Goal: Task Accomplishment & Management: Use online tool/utility

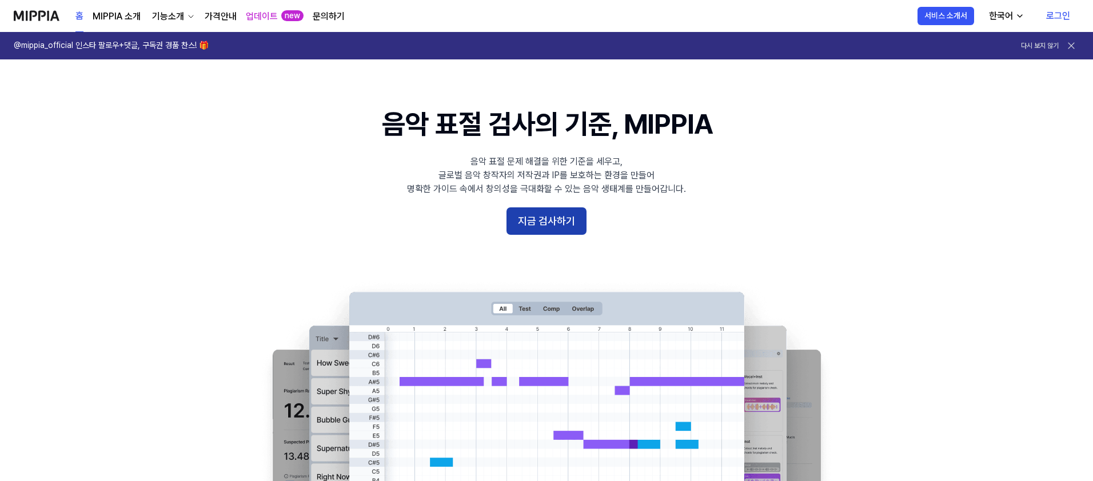
click at [523, 223] on button "지금 검사하기" at bounding box center [547, 221] width 80 height 27
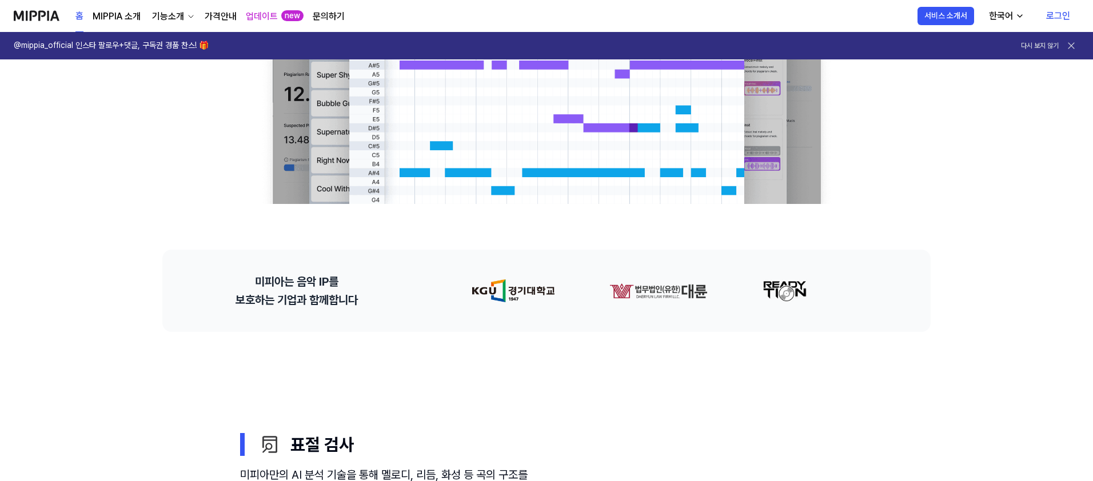
scroll to position [500, 0]
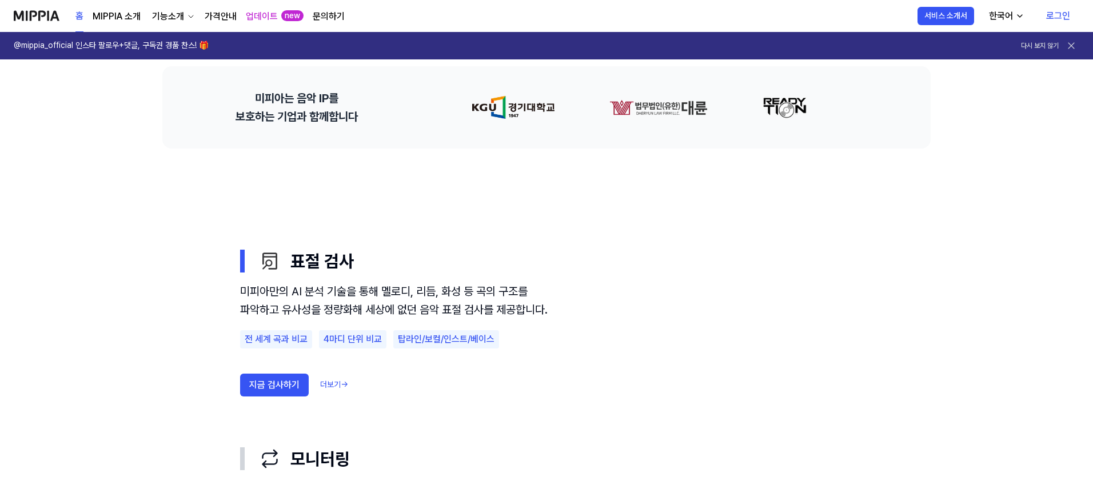
drag, startPoint x: 361, startPoint y: 305, endPoint x: 372, endPoint y: 317, distance: 16.3
click at [365, 338] on div "미피아만의 AI 분석 기술을 통해 멜로디, 리듬, 화성 등 곡의 구조를 파악하고 유사성을 정량화해 세상에 없던 음악 표절 검사를 제공합니다. …" at bounding box center [394, 355] width 309 height 146
click at [374, 312] on div "미피아만의 AI 분석 기술을 통해 멜로디, 리듬, 화성 등 곡의 구조를 파악하고 유사성을 정량화해 세상에 없던 음악 표절 검사를 제공합니다." at bounding box center [394, 300] width 309 height 37
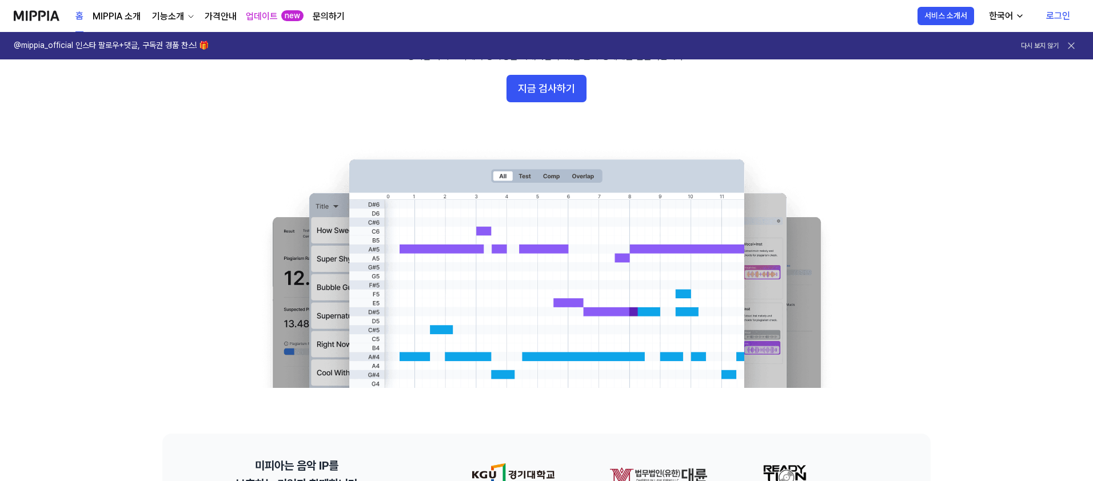
scroll to position [0, 0]
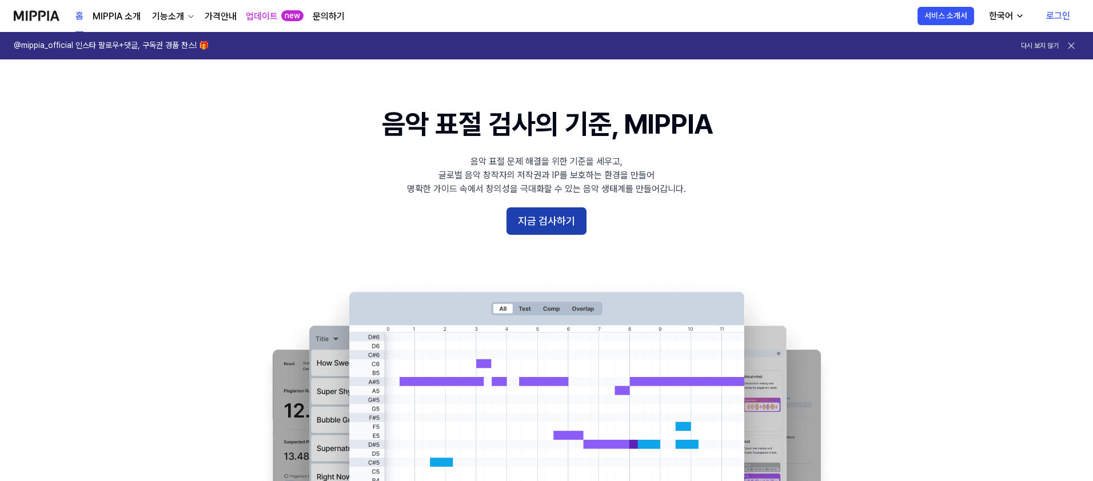
click at [544, 217] on button "지금 검사하기" at bounding box center [547, 221] width 80 height 27
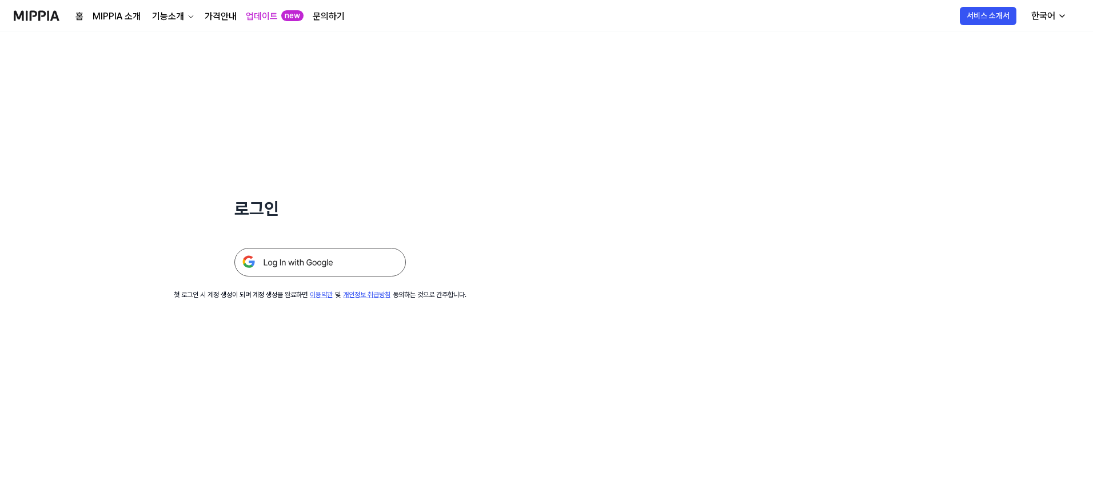
click at [317, 265] on img at bounding box center [320, 262] width 172 height 29
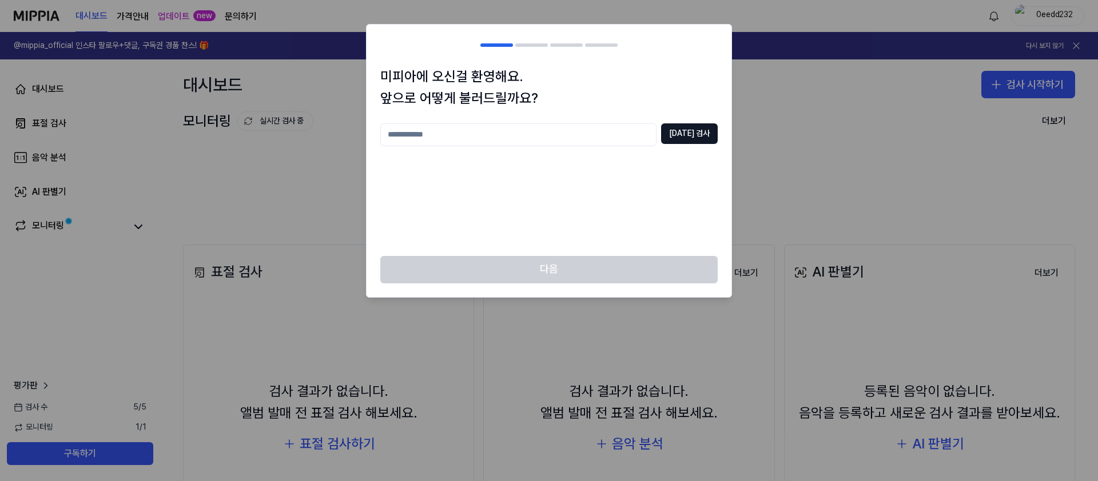
click at [556, 141] on input "text" at bounding box center [518, 134] width 276 height 23
type input "***"
click at [688, 131] on button "중복 검사" at bounding box center [689, 133] width 57 height 21
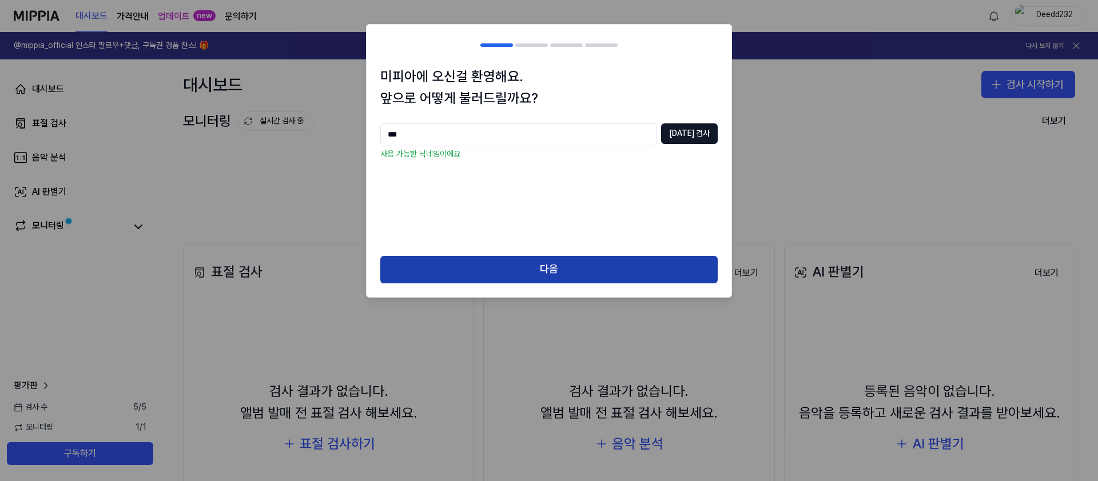
click at [555, 278] on button "다음" at bounding box center [548, 269] width 337 height 27
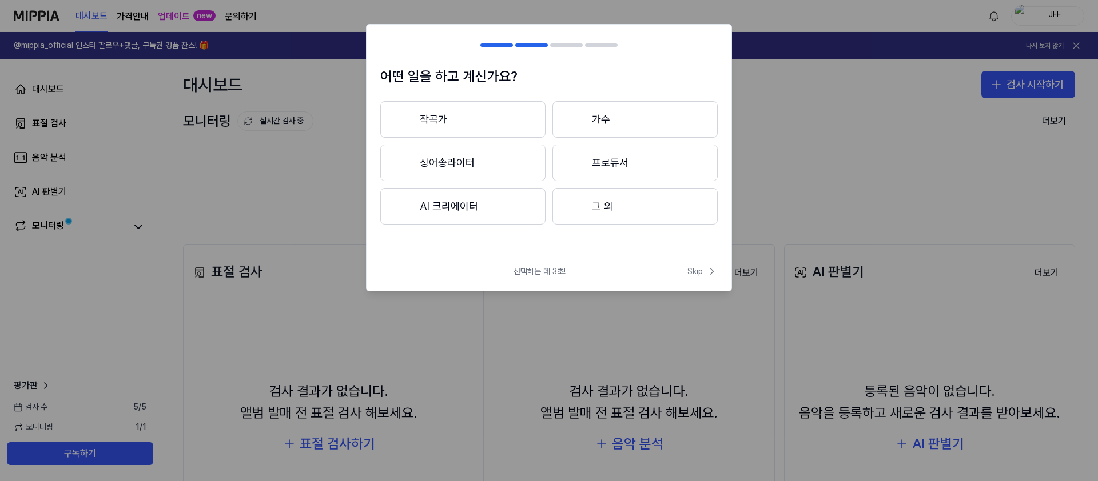
click at [509, 121] on button "작곡가" at bounding box center [462, 119] width 165 height 37
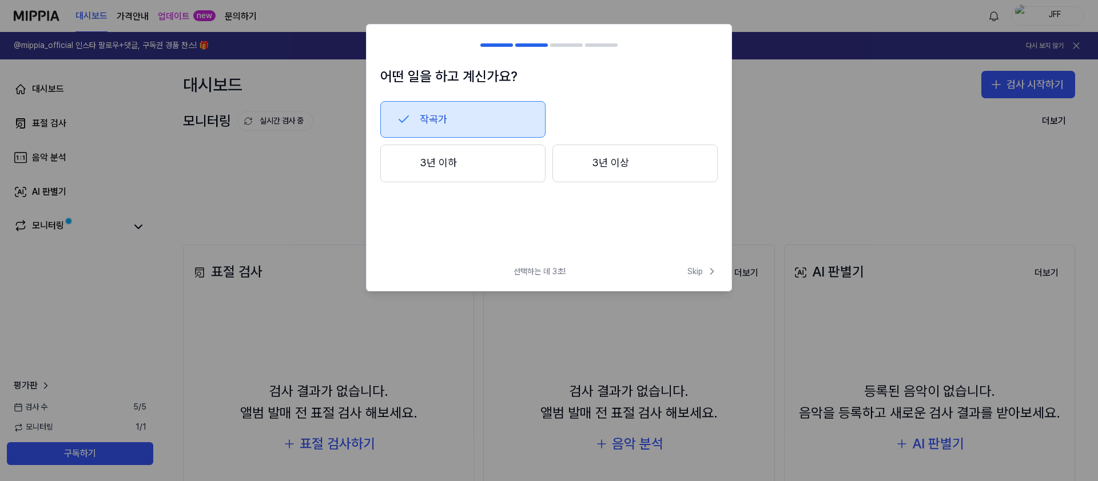
click at [534, 170] on button "3년 이하" at bounding box center [462, 164] width 165 height 38
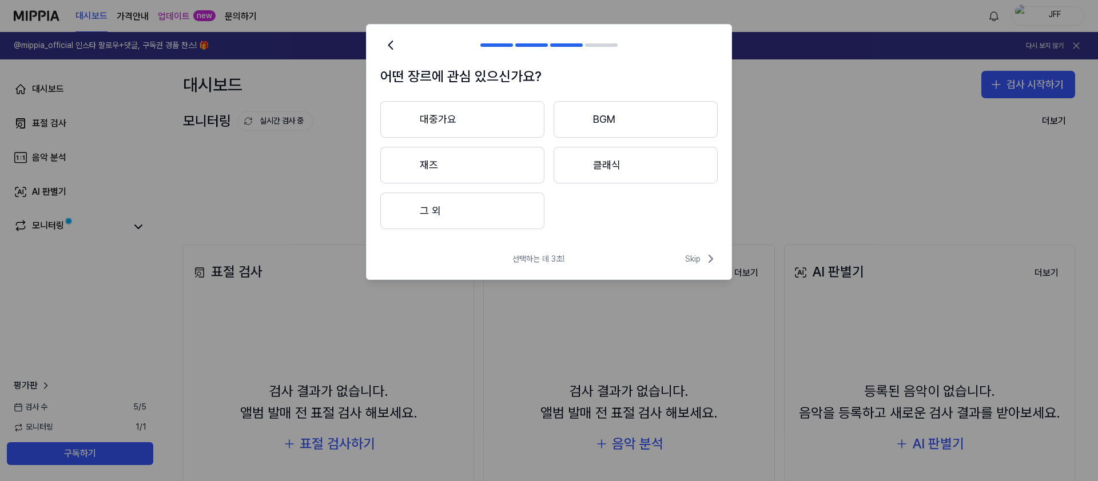
click at [509, 109] on button "대중가요" at bounding box center [462, 119] width 164 height 37
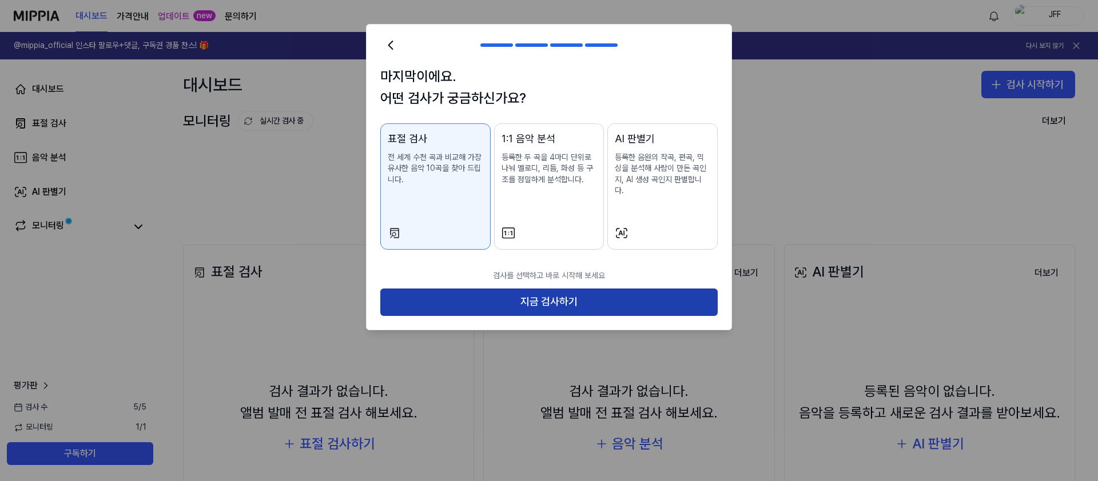
click at [553, 298] on button "지금 검사하기" at bounding box center [548, 302] width 337 height 27
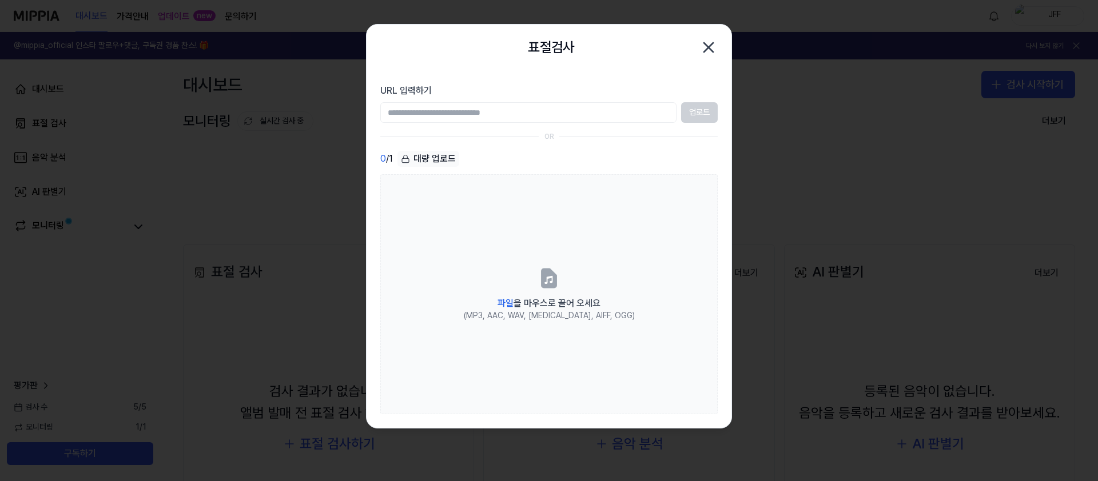
click at [515, 116] on input "URL 입력하기" at bounding box center [528, 112] width 296 height 21
click at [519, 77] on section "URL 입력하기 업로드 OR 0 / 1 대량 업로드 파일 을 마우스로 끌어 오세요 (MP3, AAC, WAV, FLAC, AIFF, OGG)" at bounding box center [548, 249] width 365 height 358
click at [509, 119] on input "URL 입력하기" at bounding box center [528, 112] width 296 height 21
click at [517, 82] on section "URL 입력하기 업로드 OR 0 / 1 대량 업로드 파일 을 마우스로 끌어 오세요 (MP3, AAC, WAV, FLAC, AIFF, OGG)" at bounding box center [548, 249] width 365 height 358
click at [512, 150] on section "URL 입력하기 업로드 OR 0 / 1 대량 업로드 파일 을 마우스로 끌어 오세요 (MP3, AAC, WAV, FLAC, AIFF, OGG)" at bounding box center [548, 249] width 365 height 358
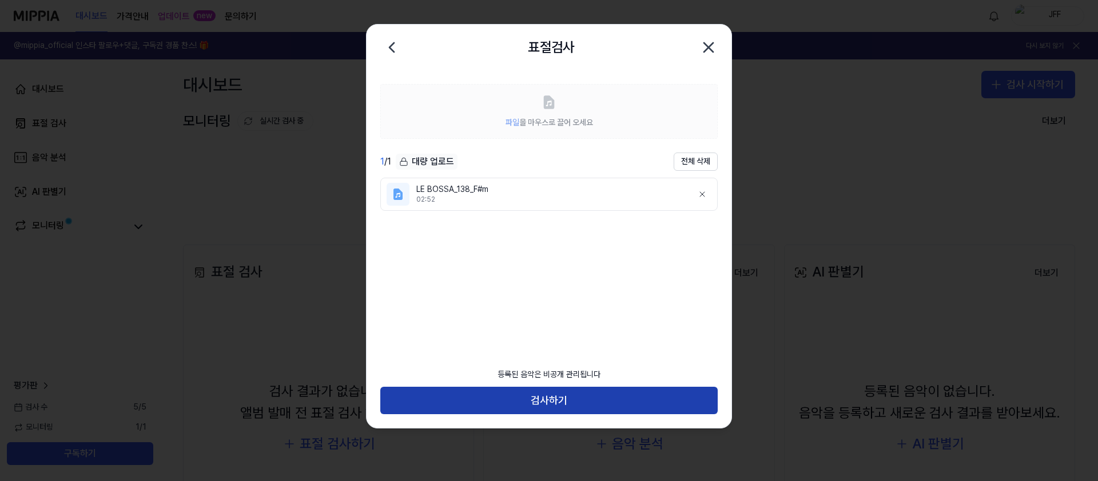
click at [559, 401] on button "검사하기" at bounding box center [548, 400] width 337 height 27
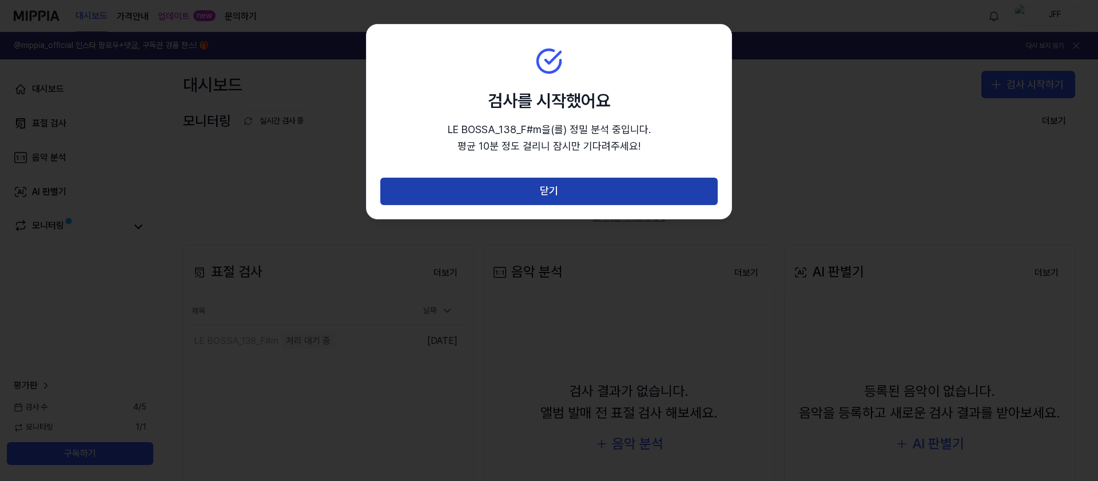
click at [548, 186] on button "닫기" at bounding box center [548, 191] width 337 height 27
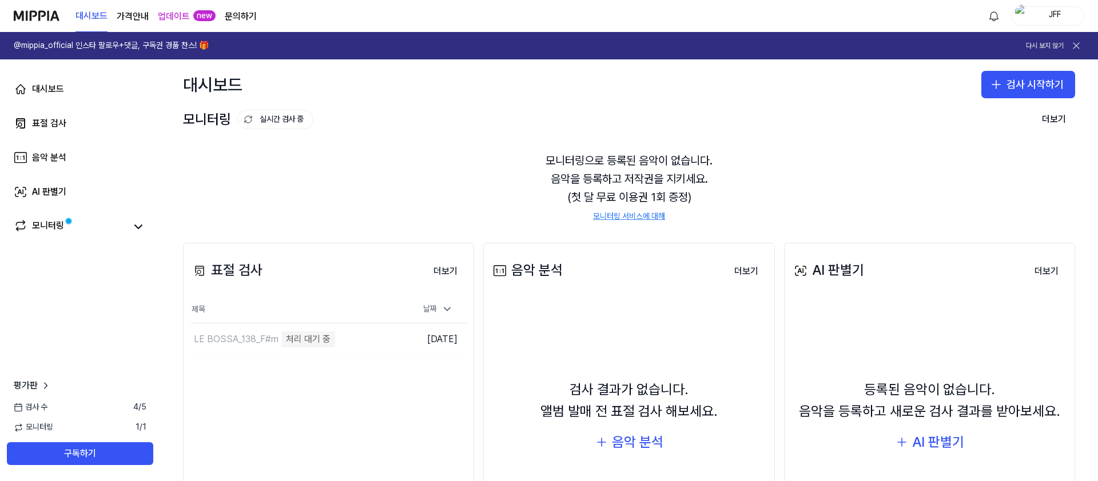
scroll to position [2, 0]
click at [69, 233] on link "모니터링" at bounding box center [70, 227] width 112 height 16
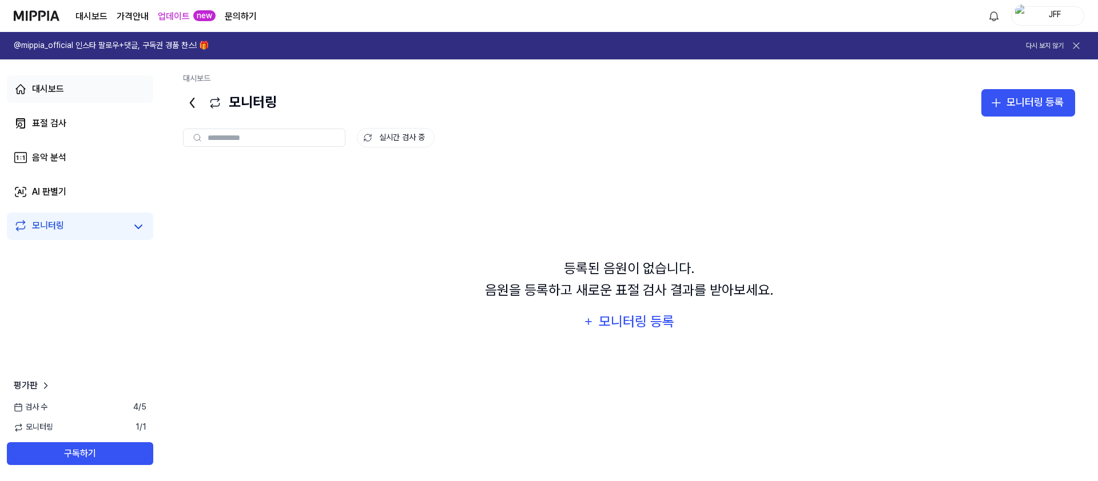
click at [69, 93] on link "대시보드" at bounding box center [80, 88] width 146 height 27
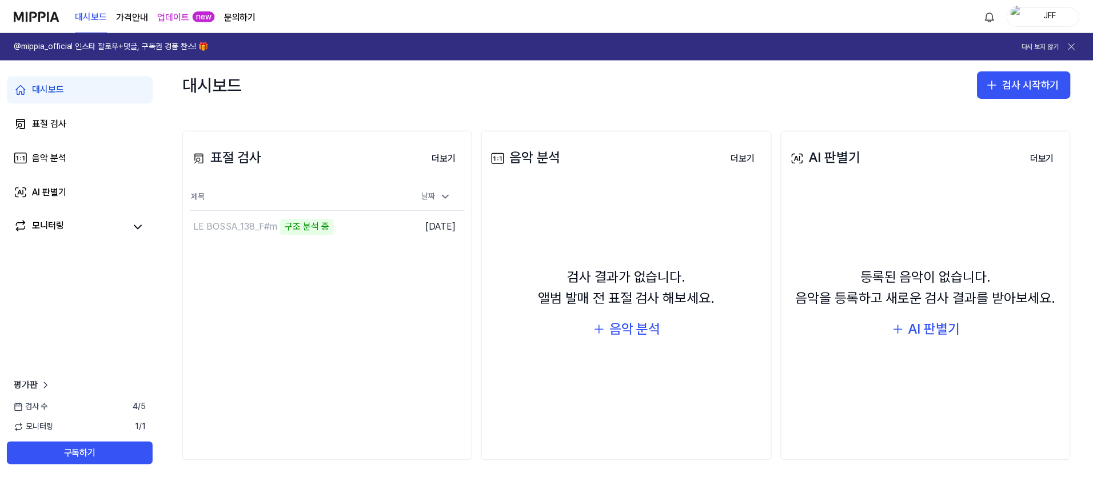
scroll to position [115, 0]
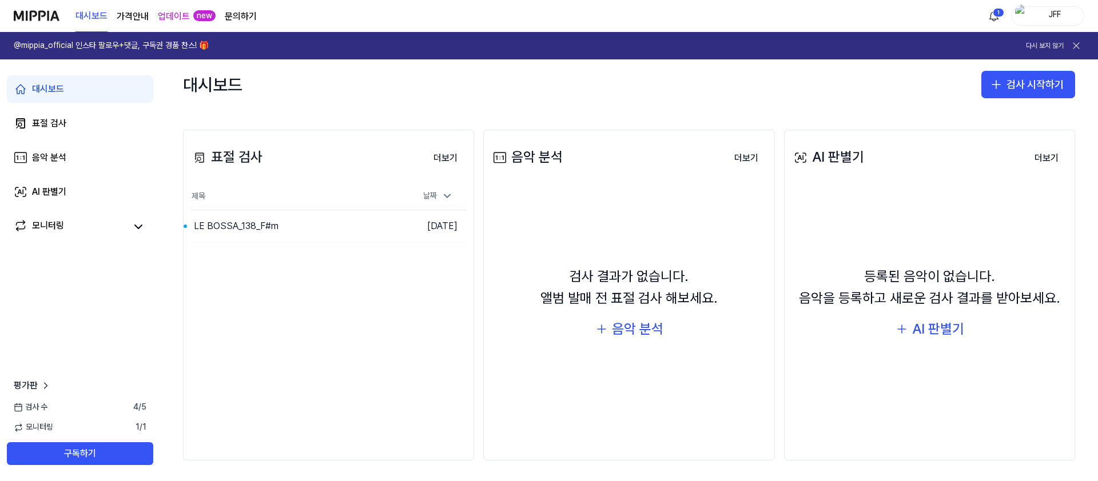
click at [297, 101] on div "대시보드 검사 시작하기" at bounding box center [629, 84] width 938 height 50
click at [262, 233] on div "LE BOSSA_138_F#m" at bounding box center [236, 227] width 85 height 14
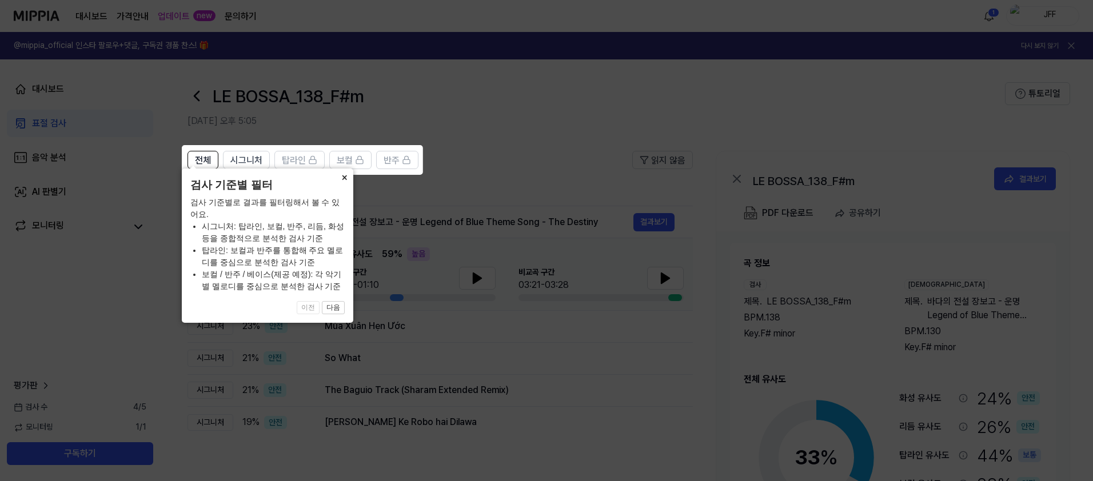
click at [344, 185] on button "×" at bounding box center [344, 177] width 18 height 16
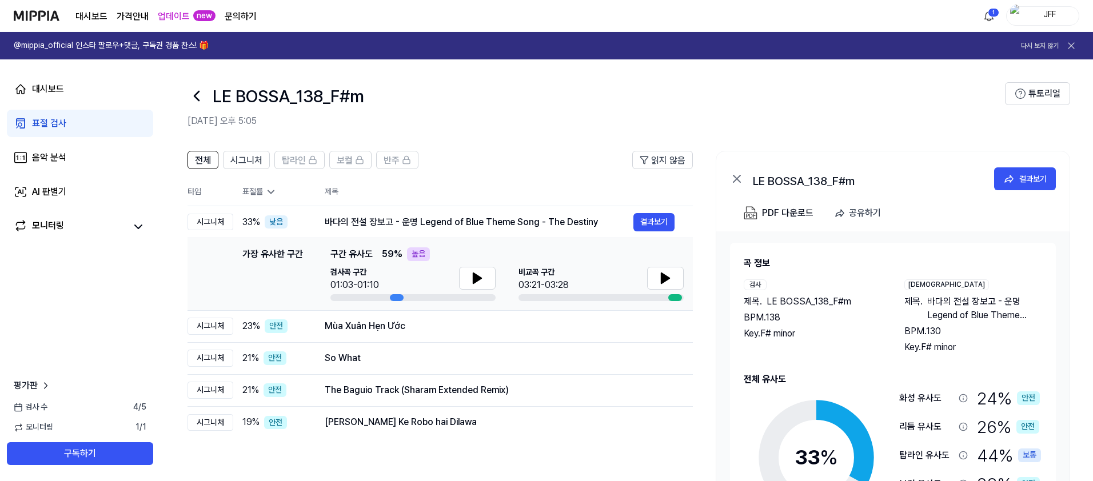
click at [502, 137] on header "LE BOSSA_138_F#m 2025.09.29 오후 5:05 튜토리얼" at bounding box center [626, 99] width 933 height 80
click at [467, 175] on header "전체 시그니처 탑라인 보컬 반주 읽지 않음" at bounding box center [440, 164] width 505 height 27
click at [410, 183] on th "제목" at bounding box center [509, 191] width 368 height 27
click at [396, 186] on th "제목" at bounding box center [509, 191] width 368 height 27
click at [397, 184] on th "제목" at bounding box center [509, 191] width 368 height 27
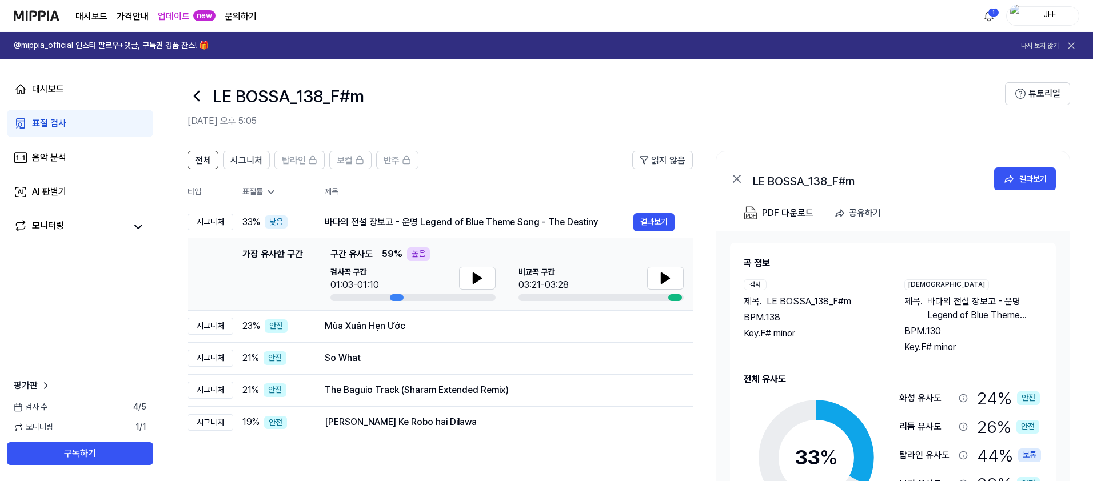
click at [480, 123] on h2 "2025.09.29 오후 5:05" at bounding box center [597, 121] width 818 height 14
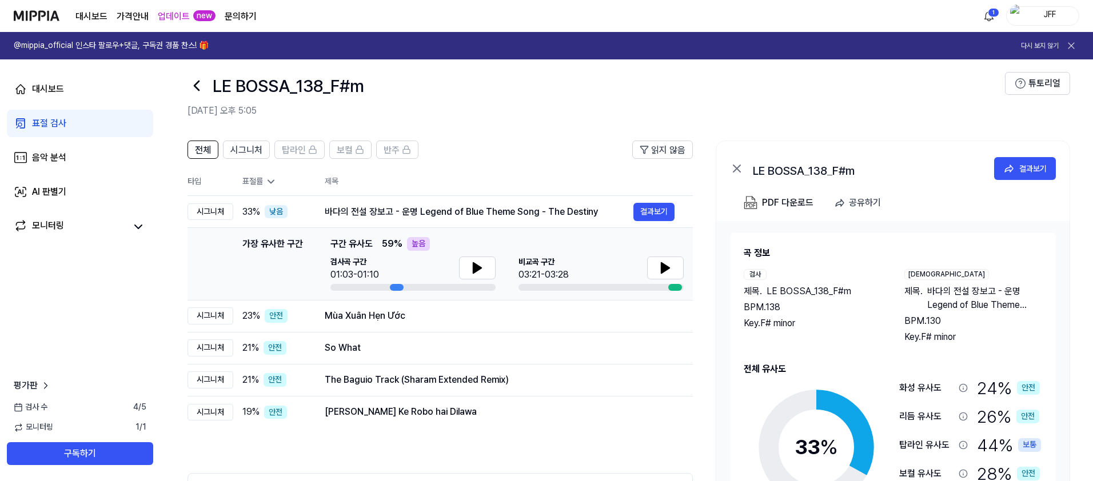
scroll to position [12, 0]
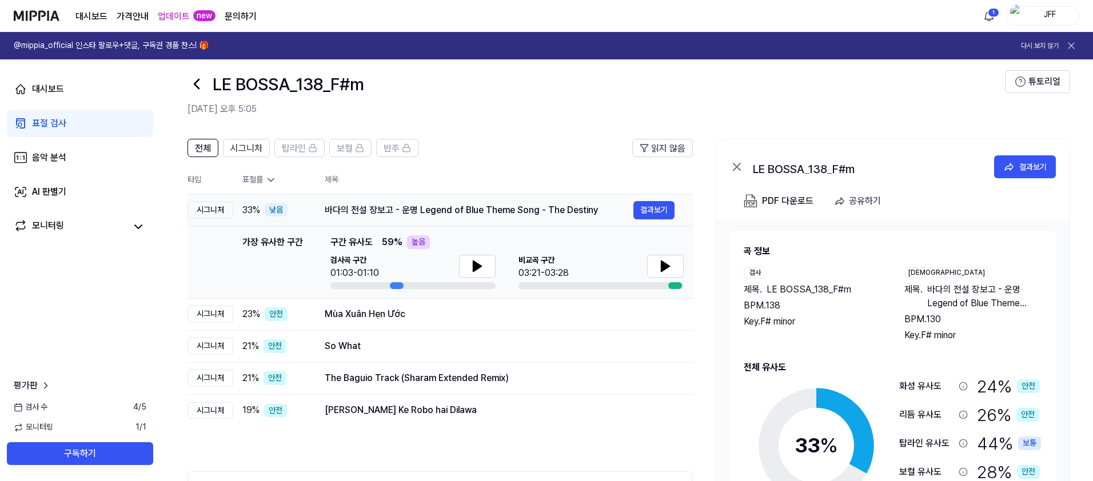
drag, startPoint x: 599, startPoint y: 209, endPoint x: 476, endPoint y: 206, distance: 122.9
click at [476, 206] on div "바다의 전설 장보고 - 운명 Legend of Blue Theme Song - The Destiny" at bounding box center [479, 211] width 309 height 14
drag, startPoint x: 474, startPoint y: 207, endPoint x: 513, endPoint y: 205, distance: 38.9
click at [513, 205] on div "바다의 전설 장보고 - 운명 Legend of Blue Theme Song - The Destiny" at bounding box center [479, 211] width 309 height 14
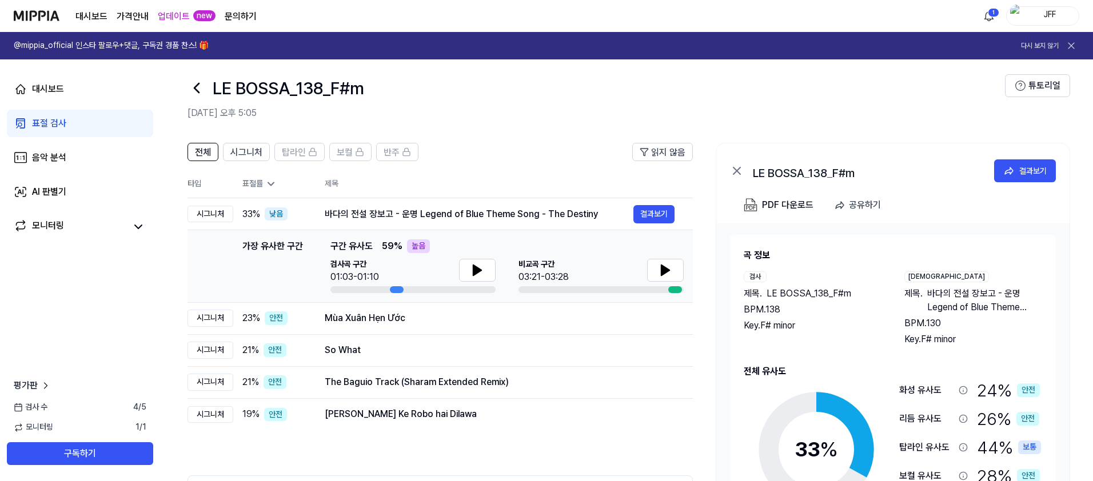
scroll to position [7, 0]
click at [704, 128] on header "LE BOSSA_138_F#m 2025.09.29 오후 5:05 튜토리얼" at bounding box center [626, 92] width 933 height 80
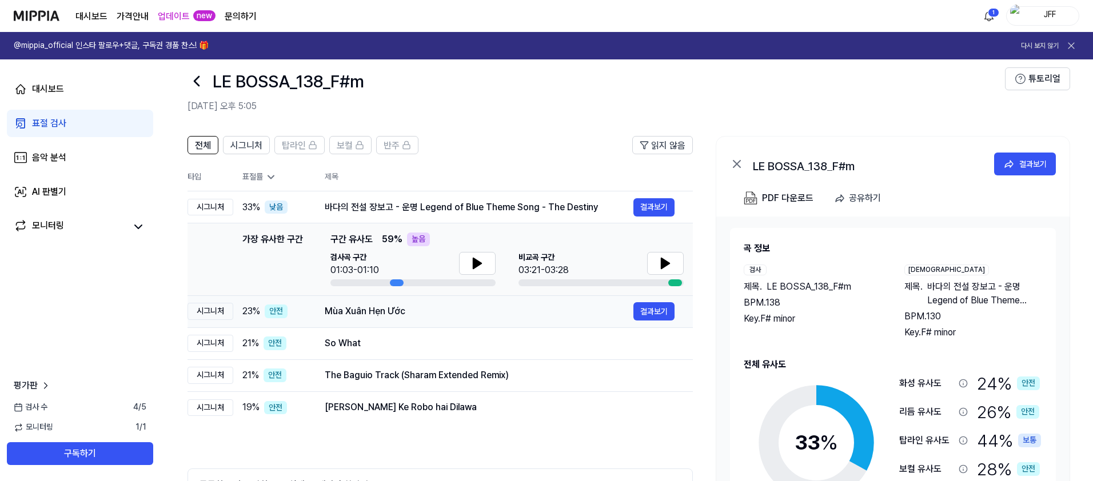
scroll to position [17, 0]
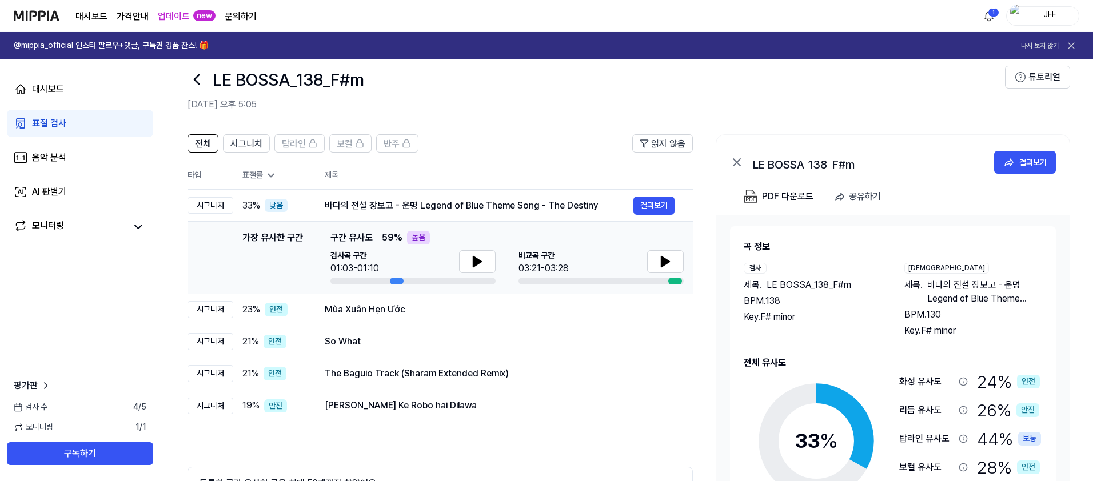
click at [504, 285] on td "가장 유사한 구간 가장 유사한 구간 구간 유사도 59 % 높음 검사곡 구간 01:03-01:10 비교곡 구간 03:21-03:28 결과보기" at bounding box center [440, 258] width 505 height 73
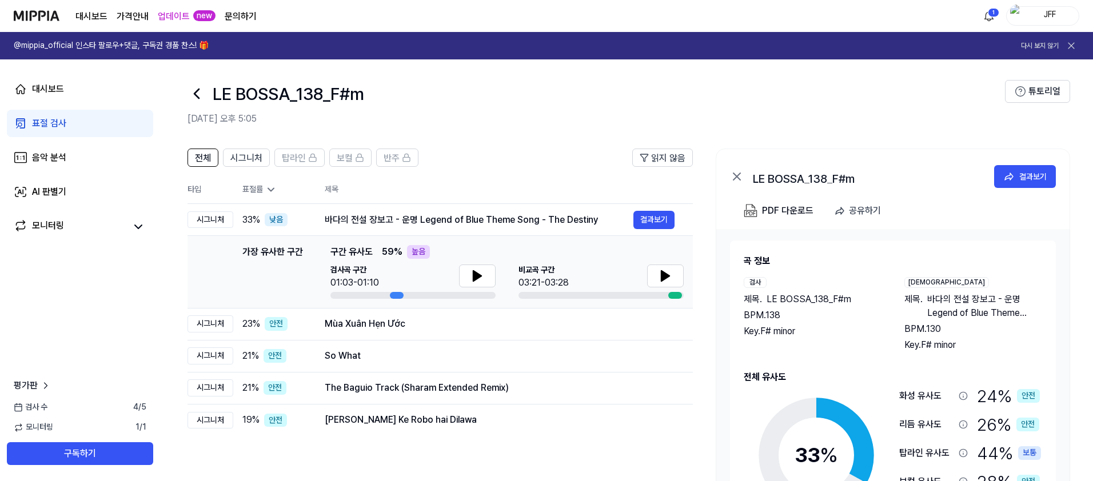
scroll to position [0, 0]
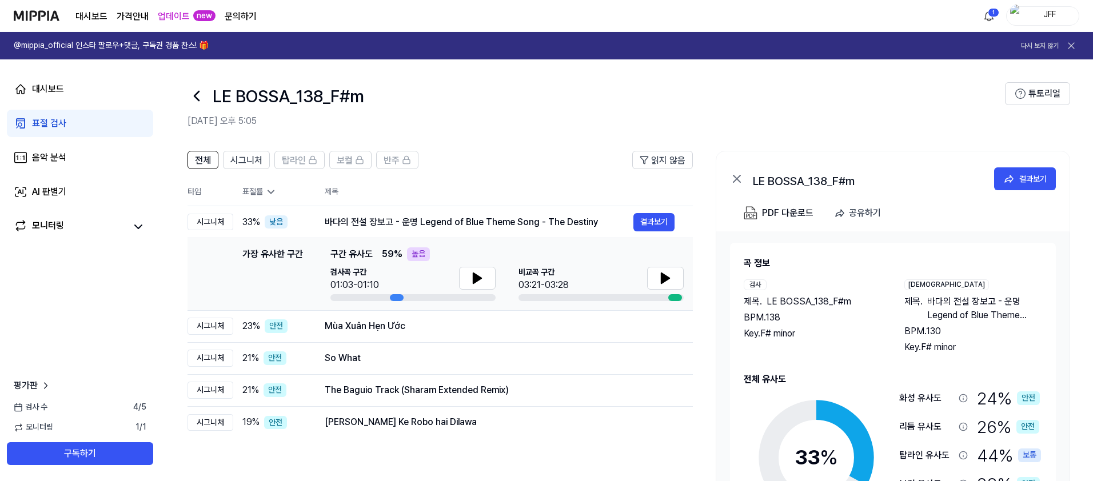
click at [537, 132] on header "LE BOSSA_138_F#m 2025.09.29 오후 5:05 튜토리얼" at bounding box center [626, 99] width 933 height 80
click at [536, 130] on header "LE BOSSA_138_F#m 2025.09.29 오후 5:05 튜토리얼" at bounding box center [626, 99] width 933 height 80
click at [484, 270] on button at bounding box center [477, 278] width 37 height 23
click at [667, 277] on icon at bounding box center [665, 278] width 8 height 10
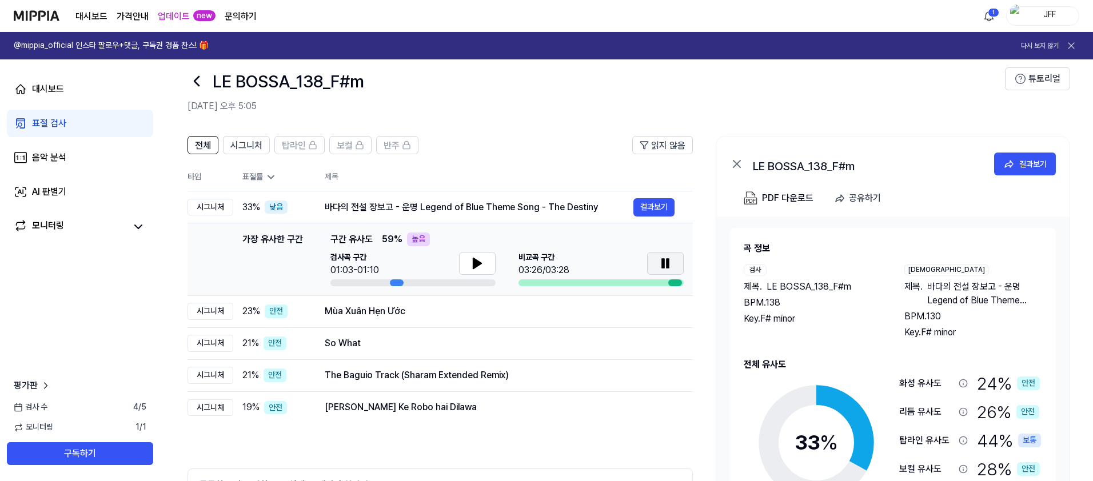
scroll to position [15, 0]
click at [438, 310] on div "Mùa Xuân Hẹn Ước" at bounding box center [479, 311] width 309 height 14
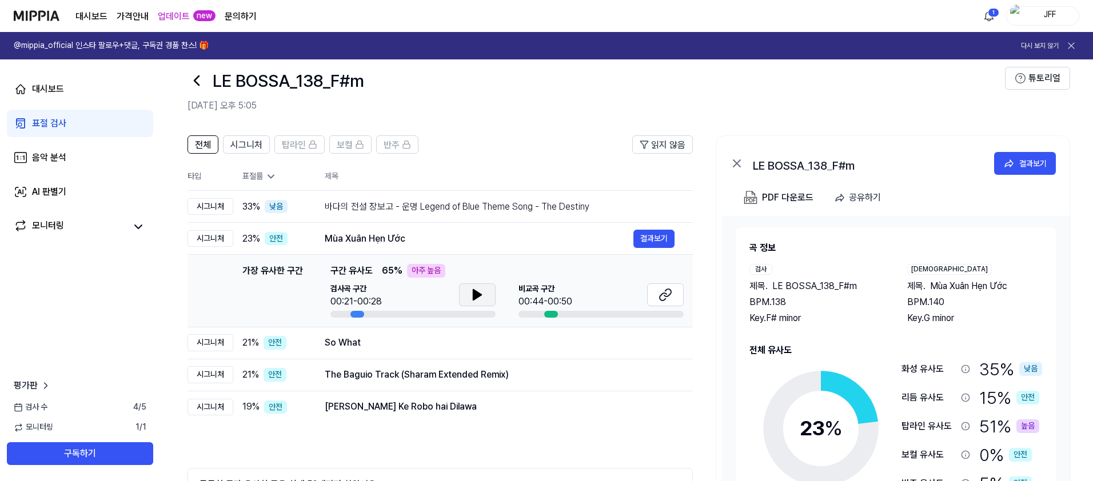
click at [478, 290] on icon at bounding box center [478, 295] width 14 height 14
click at [479, 211] on div "바다의 전설 장보고 - 운명 Legend of Blue Theme Song - The Destiny" at bounding box center [479, 207] width 309 height 14
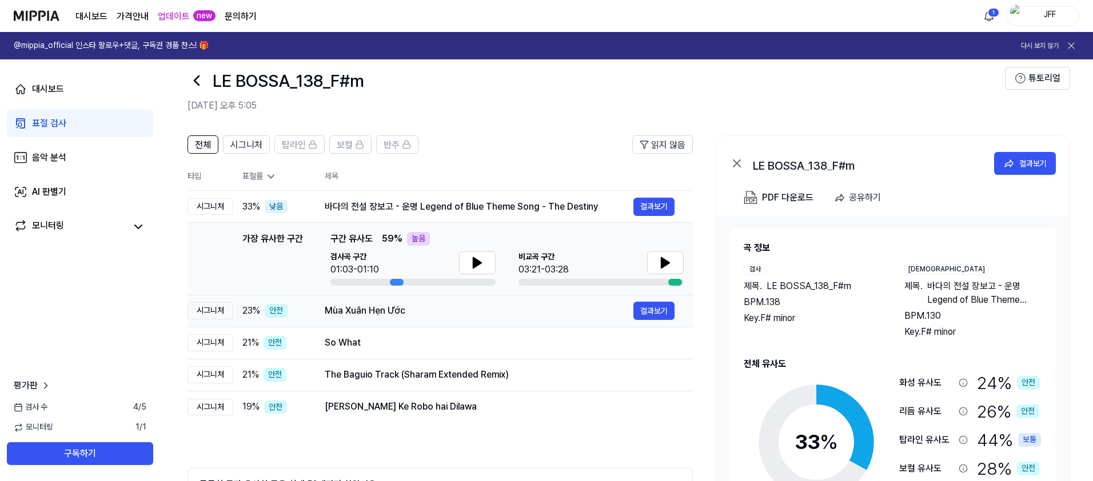
click at [436, 316] on div "Mùa Xuân Hẹn Ước" at bounding box center [479, 311] width 309 height 14
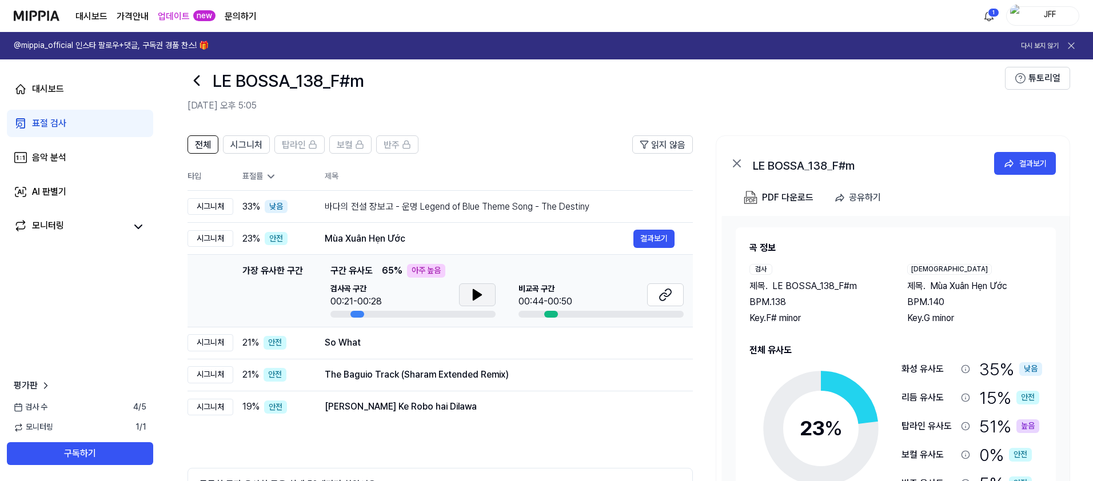
click at [464, 289] on button at bounding box center [477, 295] width 37 height 23
click at [661, 297] on icon at bounding box center [666, 295] width 14 height 14
click at [394, 343] on div "So What" at bounding box center [479, 343] width 309 height 14
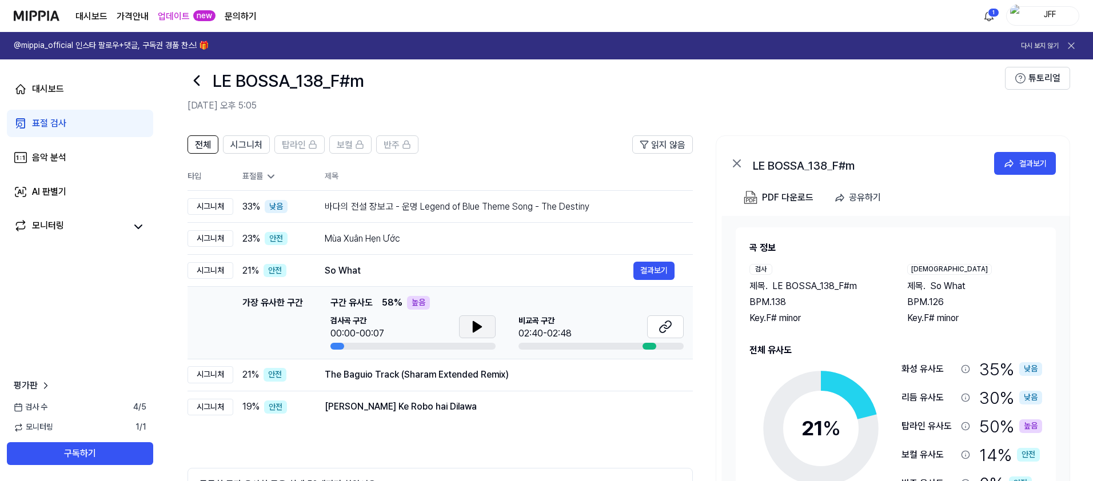
click at [468, 326] on button at bounding box center [477, 327] width 37 height 23
click at [673, 331] on button at bounding box center [665, 327] width 37 height 23
click at [471, 335] on button at bounding box center [477, 327] width 37 height 23
click at [456, 373] on div "The Baguio Track (Sharam Extended Remix)" at bounding box center [479, 375] width 309 height 14
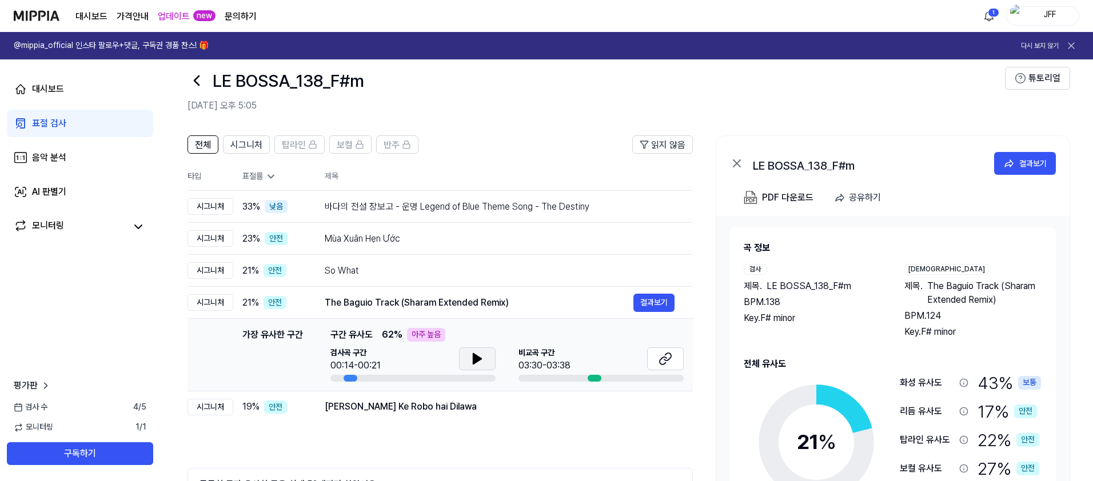
click at [465, 360] on button at bounding box center [477, 359] width 37 height 23
click at [475, 360] on icon at bounding box center [475, 358] width 2 height 9
click at [667, 362] on icon at bounding box center [666, 359] width 14 height 14
click at [422, 421] on td "Susuki Susuki Ke Robo hai Dilawa 결과보기" at bounding box center [499, 407] width 386 height 32
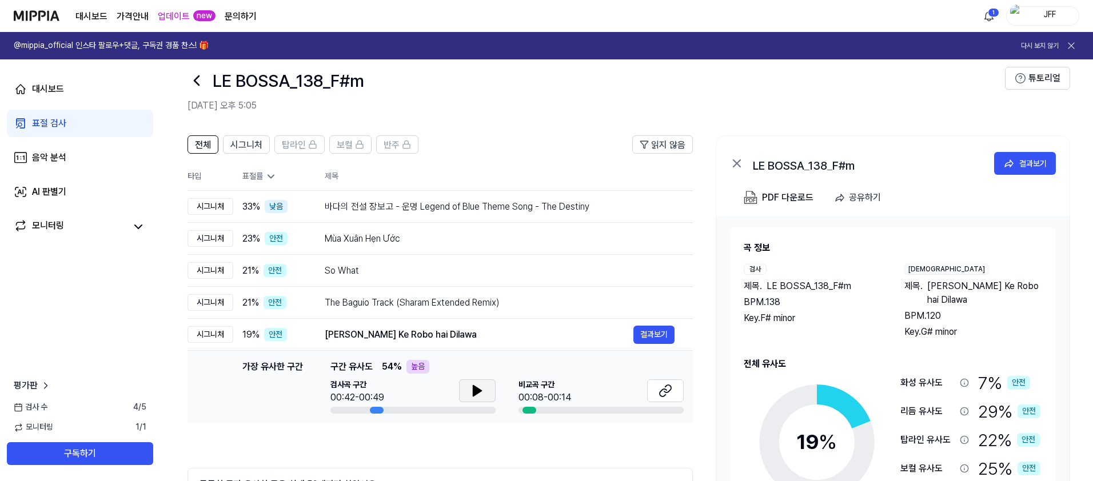
click at [467, 389] on button at bounding box center [477, 391] width 37 height 23
click at [659, 393] on icon at bounding box center [666, 391] width 14 height 14
click at [363, 372] on span "구간 유사도" at bounding box center [351, 367] width 42 height 14
click at [382, 365] on span "54 %" at bounding box center [392, 367] width 20 height 14
click at [241, 144] on span "시그니처" at bounding box center [246, 145] width 32 height 14
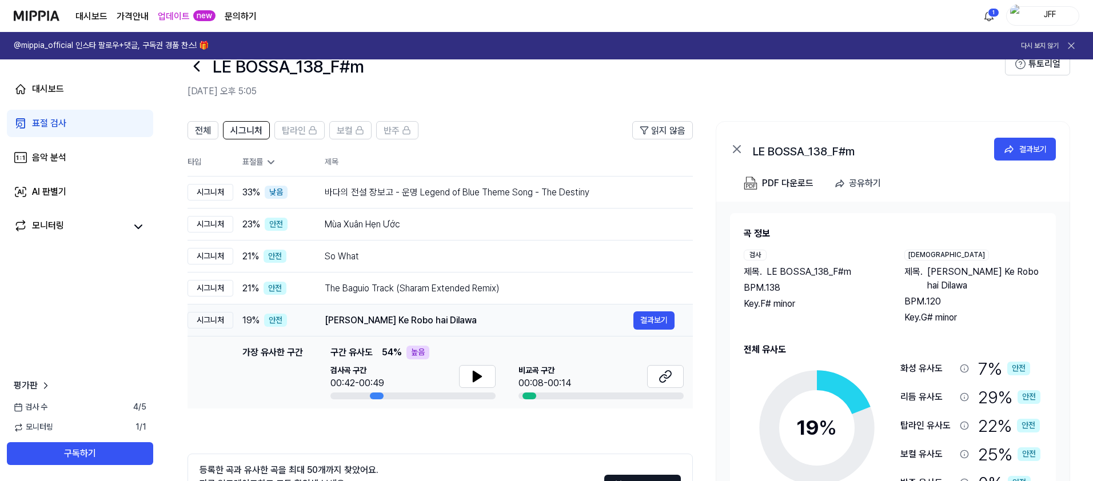
scroll to position [122, 0]
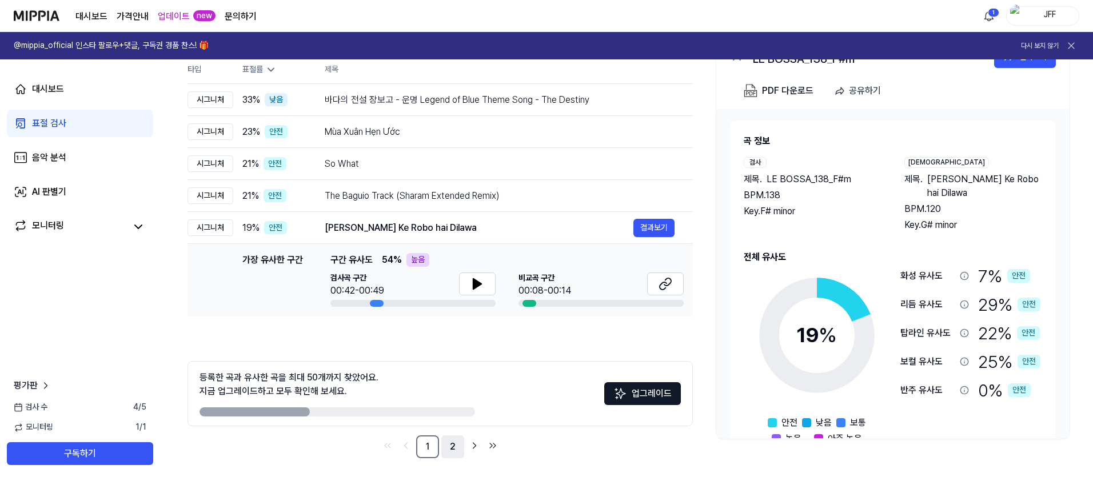
click at [452, 452] on link "2" at bounding box center [452, 447] width 23 height 23
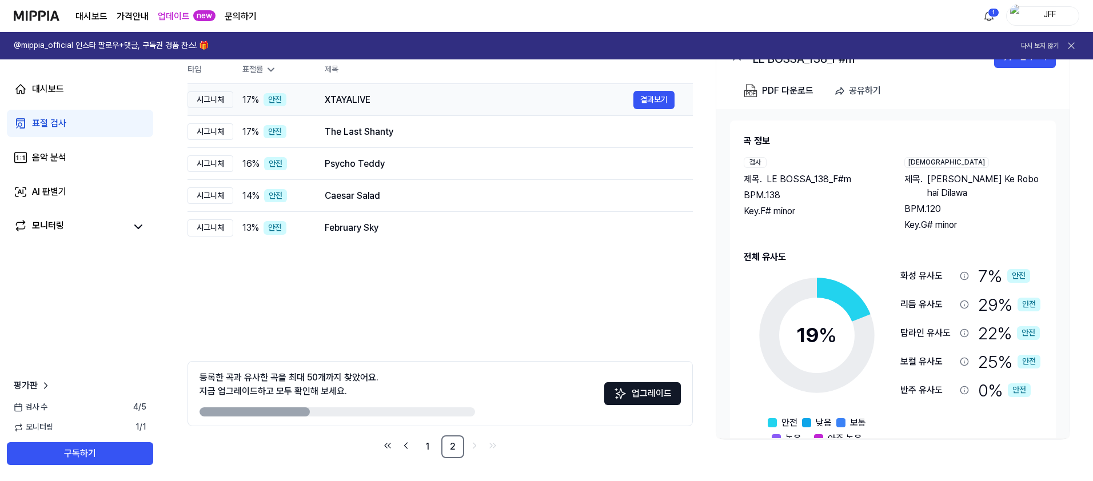
drag, startPoint x: 378, startPoint y: 94, endPoint x: 388, endPoint y: 94, distance: 9.1
click at [378, 94] on div "XTAYALIVE" at bounding box center [479, 100] width 309 height 14
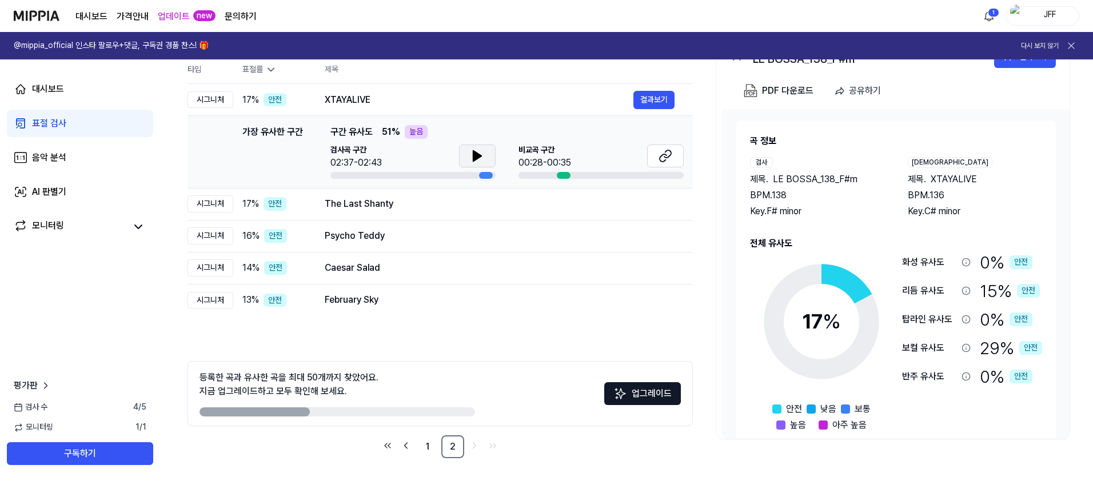
click at [467, 153] on button at bounding box center [477, 156] width 37 height 23
click at [665, 150] on icon at bounding box center [666, 156] width 14 height 14
click at [468, 157] on button at bounding box center [477, 156] width 37 height 23
click at [518, 202] on div "The Last Shanty" at bounding box center [479, 204] width 309 height 14
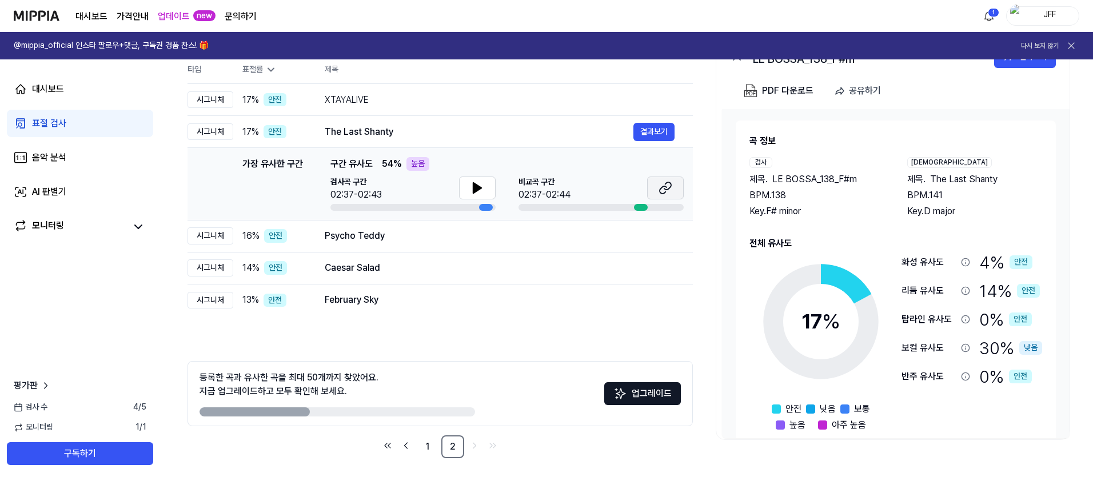
click at [675, 186] on button at bounding box center [665, 188] width 37 height 23
click at [569, 244] on div "Psycho Teddy 결과보기" at bounding box center [500, 236] width 350 height 18
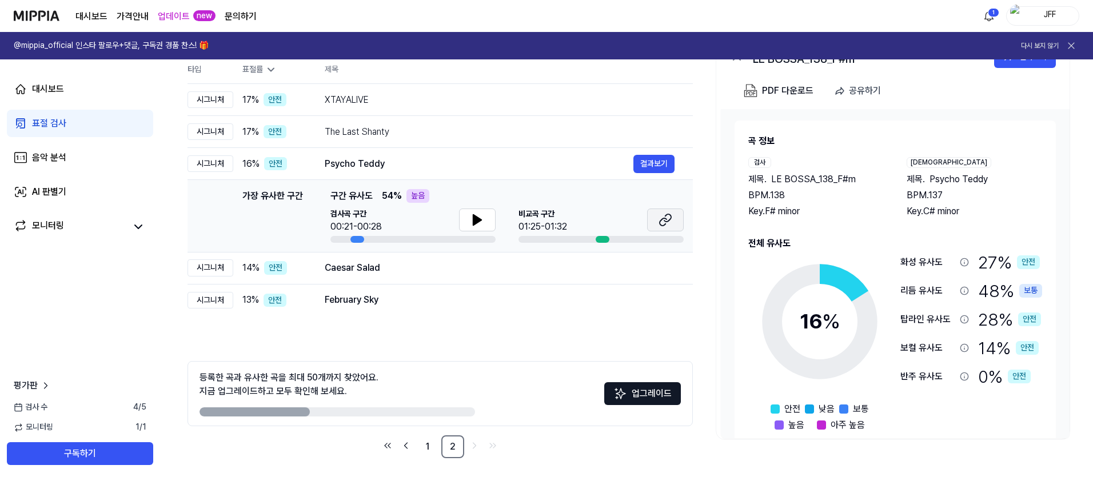
click at [651, 217] on button at bounding box center [665, 220] width 37 height 23
click at [497, 269] on div "Caesar Salad" at bounding box center [479, 268] width 309 height 14
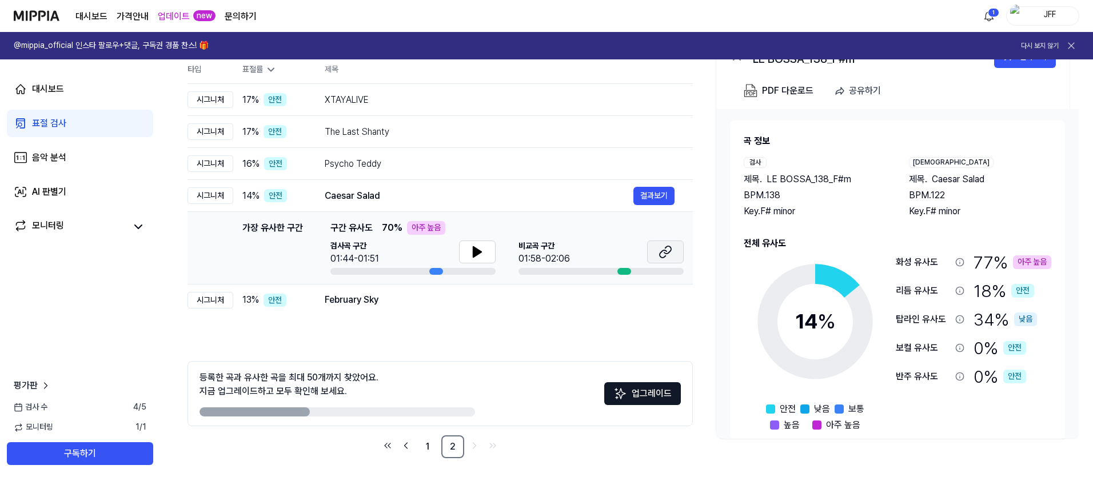
click at [677, 251] on button at bounding box center [665, 252] width 37 height 23
click at [522, 300] on div "February Sky" at bounding box center [479, 300] width 309 height 14
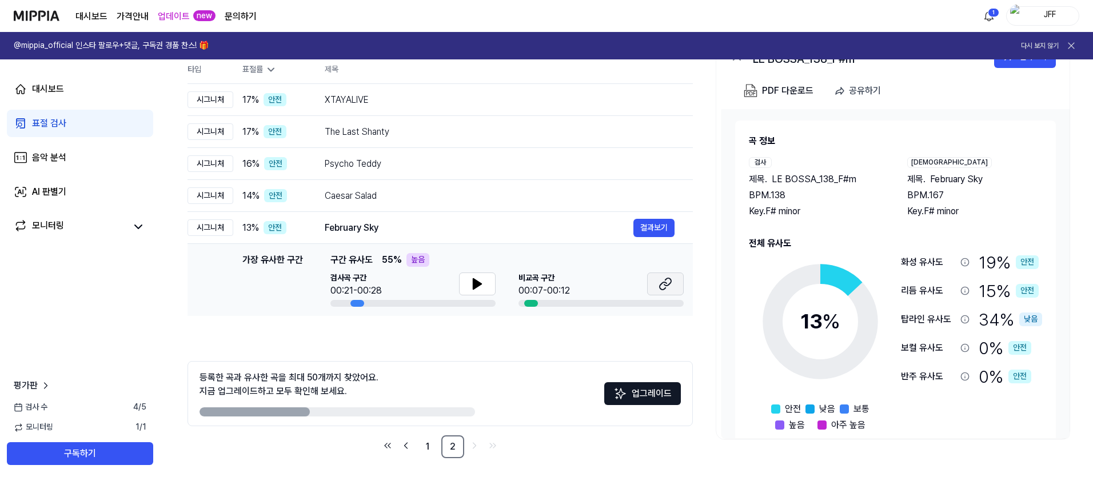
click at [668, 275] on button at bounding box center [665, 284] width 37 height 23
